Goal: Navigation & Orientation: Find specific page/section

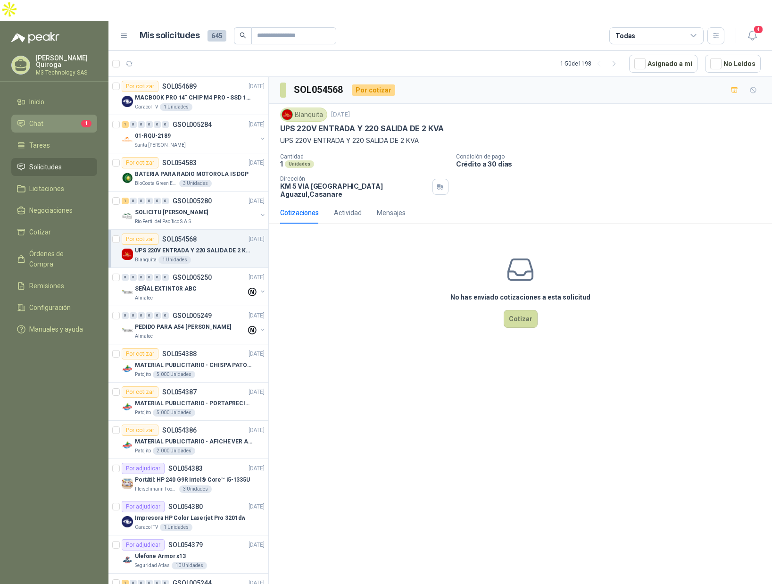
click at [84, 120] on span "1" at bounding box center [86, 124] width 10 height 8
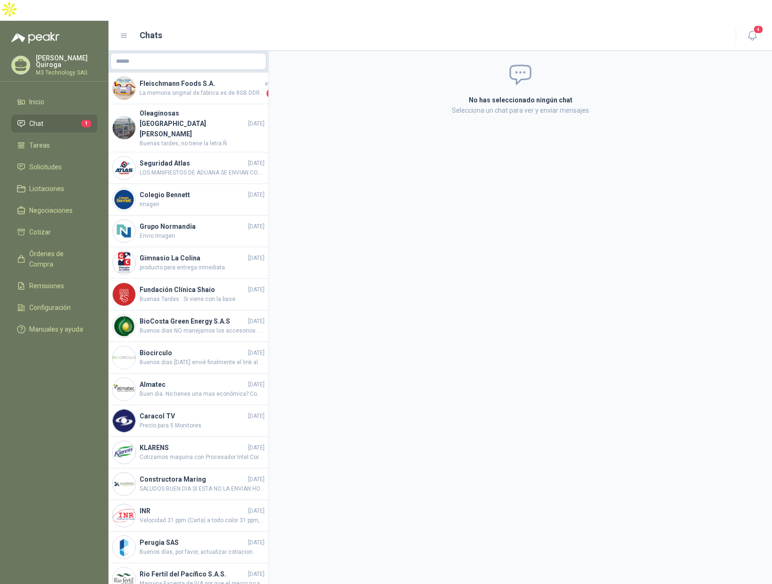
click at [91, 120] on span "1" at bounding box center [86, 124] width 10 height 8
click at [50, 140] on li "Tareas" at bounding box center [54, 145] width 75 height 10
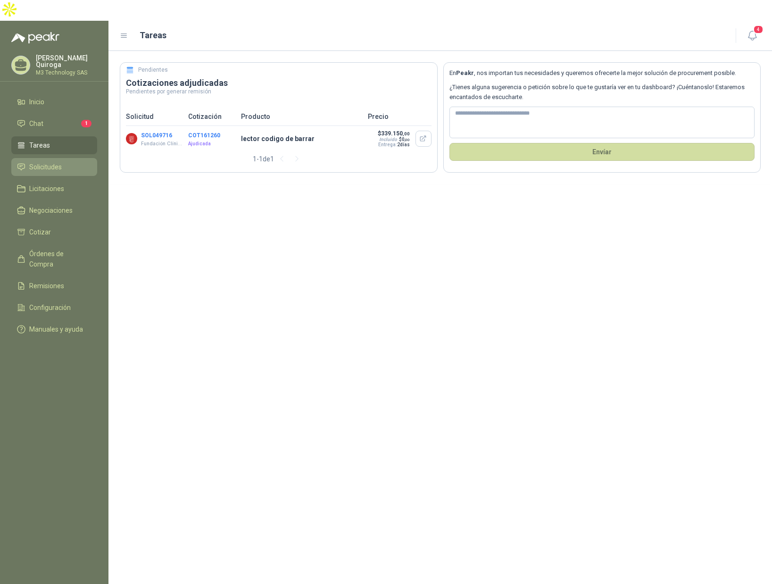
click at [52, 162] on span "Solicitudes" at bounding box center [45, 167] width 33 height 10
drag, startPoint x: 52, startPoint y: 143, endPoint x: 55, endPoint y: 138, distance: 5.9
click at [55, 158] on link "Solicitudes" at bounding box center [54, 167] width 86 height 18
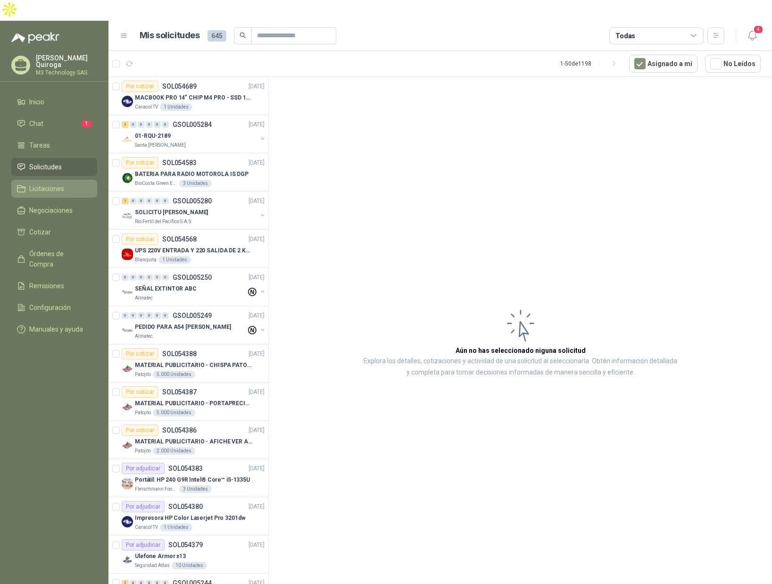
click at [67, 183] on li "Licitaciones" at bounding box center [54, 188] width 75 height 10
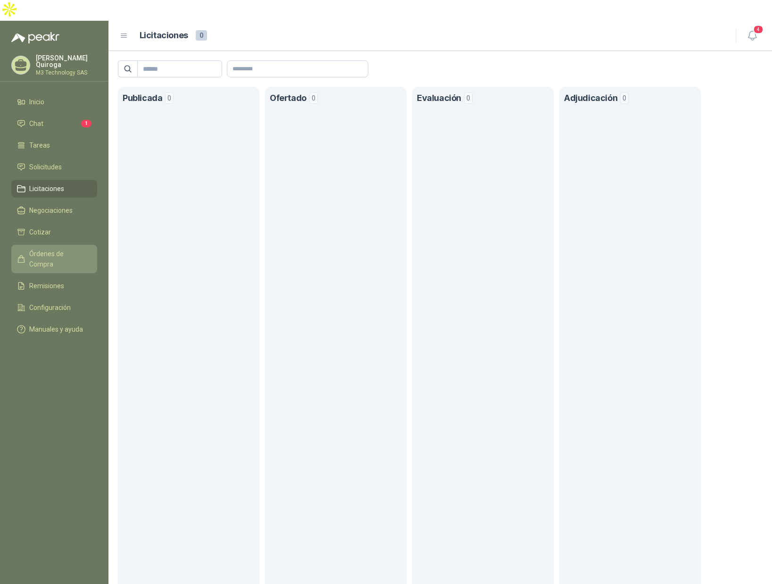
click at [81, 249] on span "Órdenes de Compra" at bounding box center [58, 259] width 59 height 21
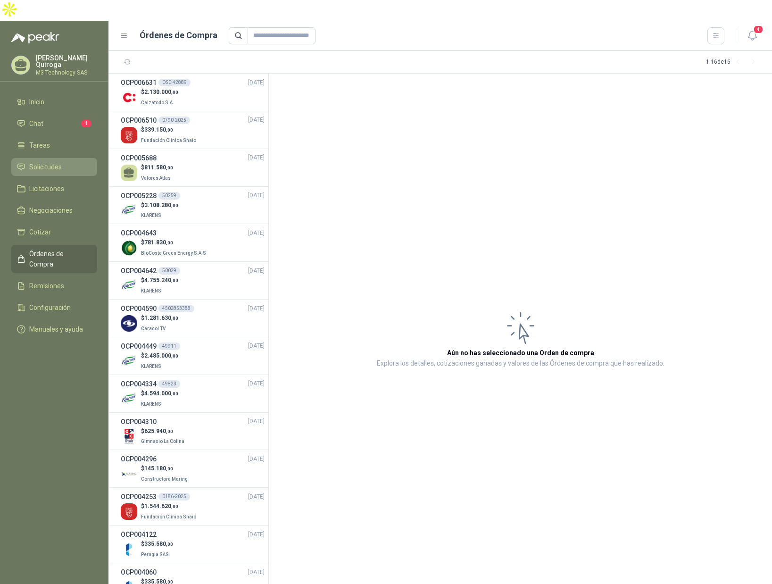
click at [53, 162] on span "Solicitudes" at bounding box center [45, 167] width 33 height 10
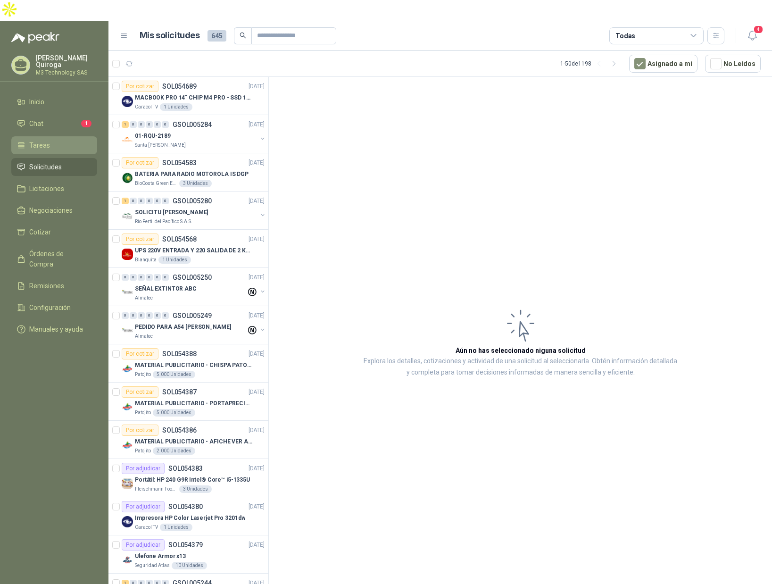
click at [42, 140] on span "Tareas" at bounding box center [39, 145] width 21 height 10
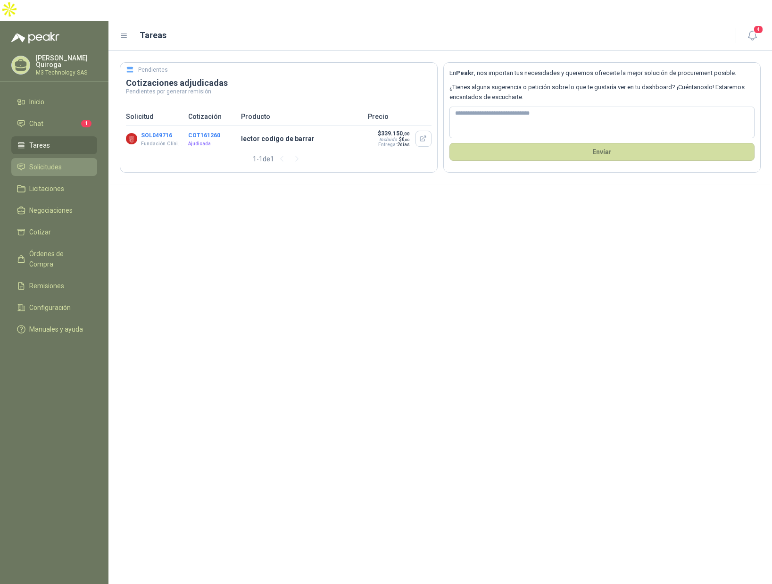
click at [60, 162] on span "Solicitudes" at bounding box center [45, 167] width 33 height 10
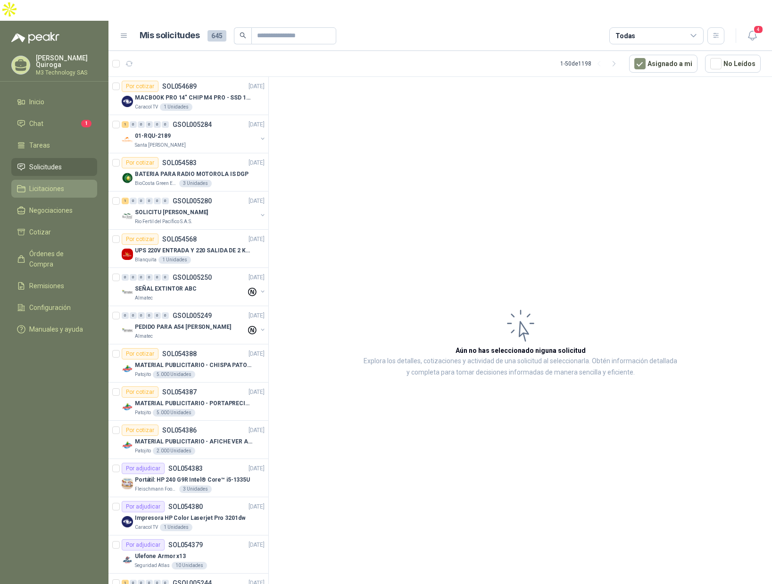
click at [51, 183] on span "Licitaciones" at bounding box center [46, 188] width 35 height 10
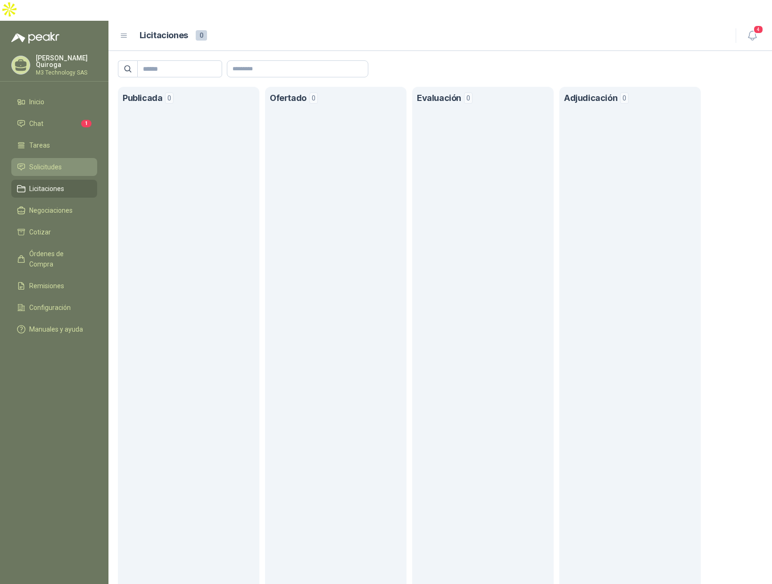
click at [56, 162] on span "Solicitudes" at bounding box center [45, 167] width 33 height 10
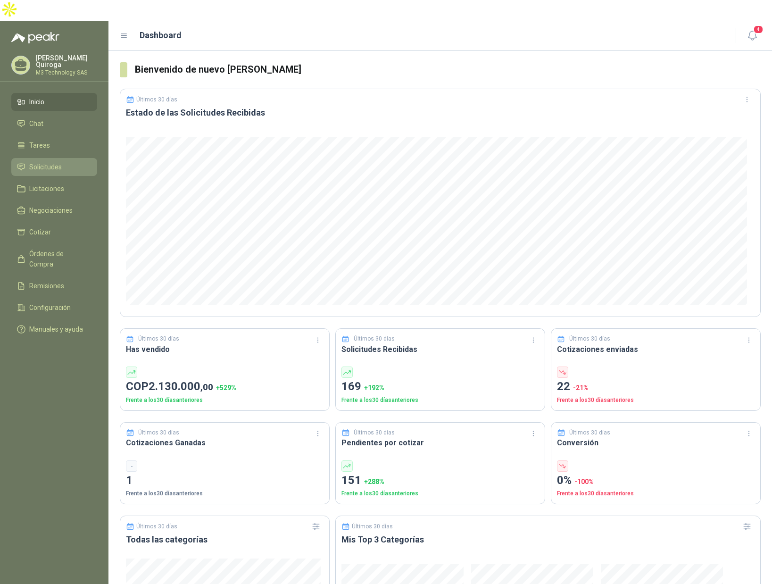
click at [50, 162] on span "Solicitudes" at bounding box center [45, 167] width 33 height 10
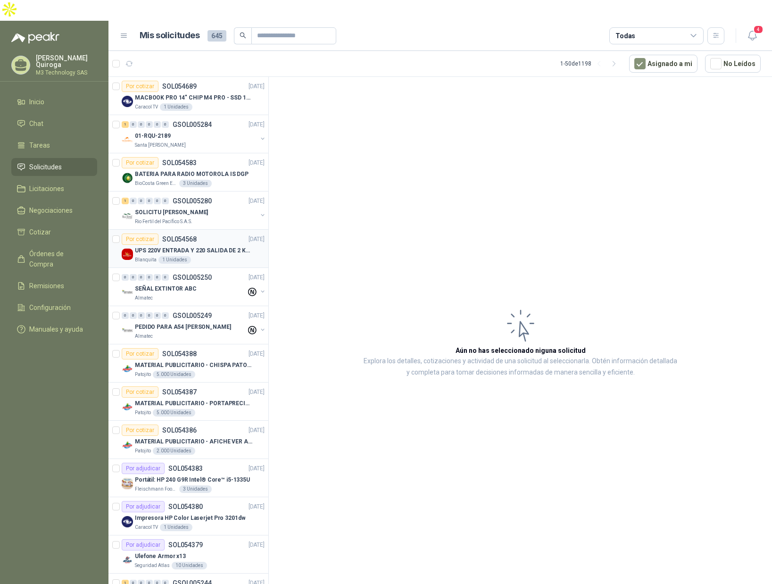
click at [203, 233] on div "Por cotizar SOL054568 [DATE]" at bounding box center [193, 238] width 143 height 11
